Goal: Navigation & Orientation: Go to known website

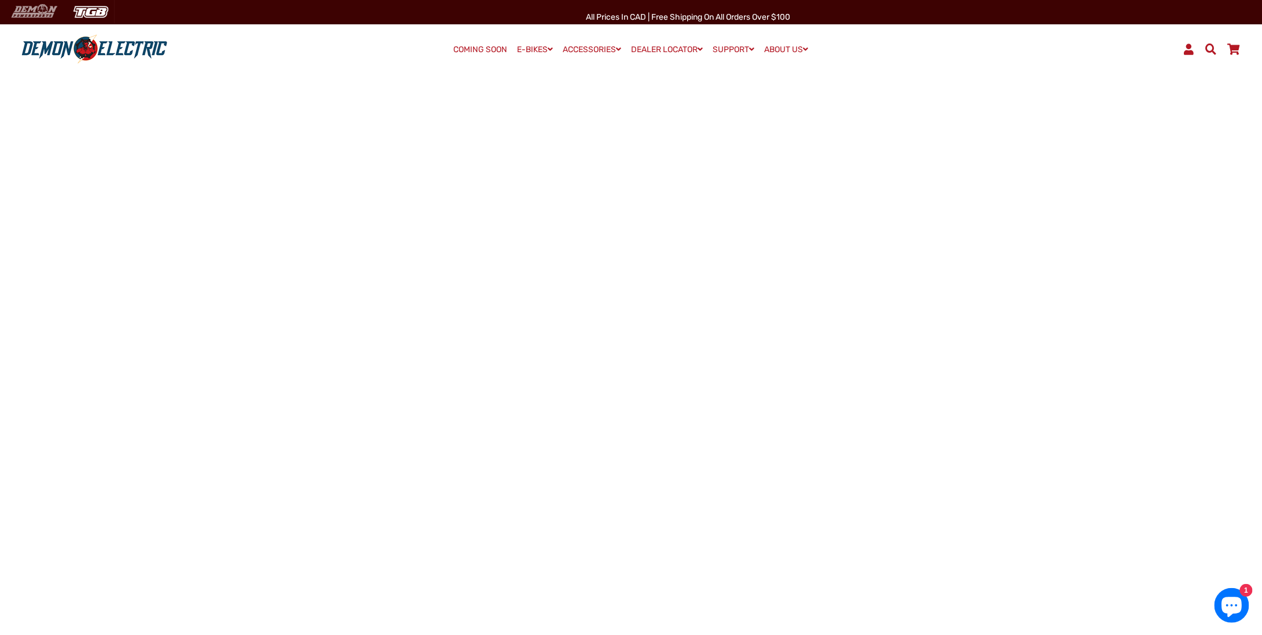
click at [45, 10] on img at bounding box center [34, 11] width 56 height 19
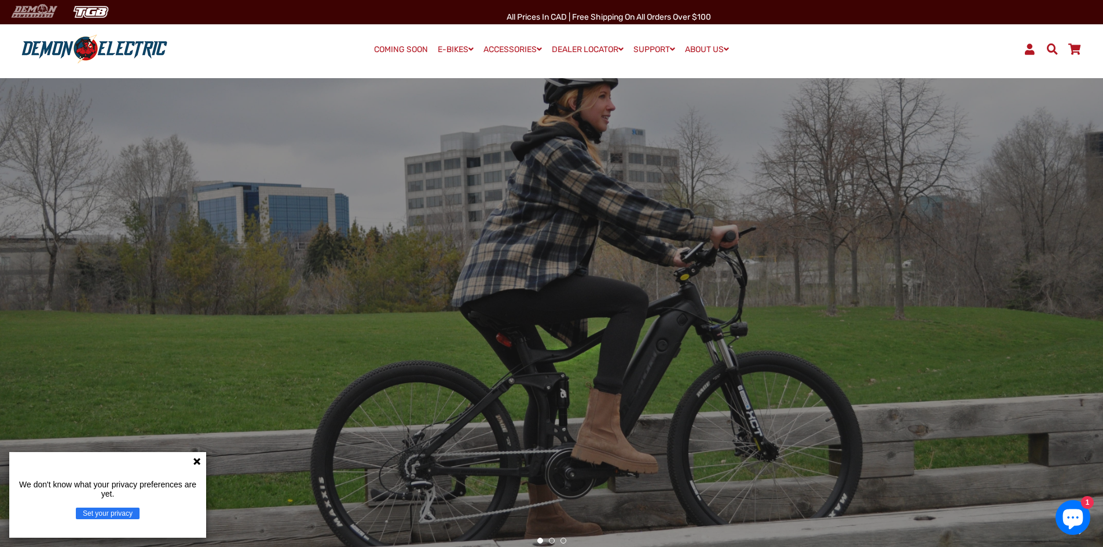
click at [24, 10] on img at bounding box center [34, 11] width 56 height 19
